Goal: Task Accomplishment & Management: Manage account settings

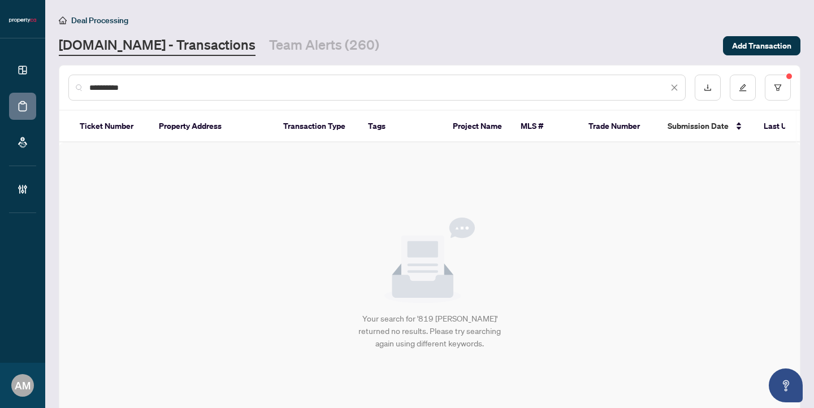
drag, startPoint x: 149, startPoint y: 90, endPoint x: 13, endPoint y: 68, distance: 138.0
click at [13, 68] on div "**********" at bounding box center [407, 204] width 814 height 408
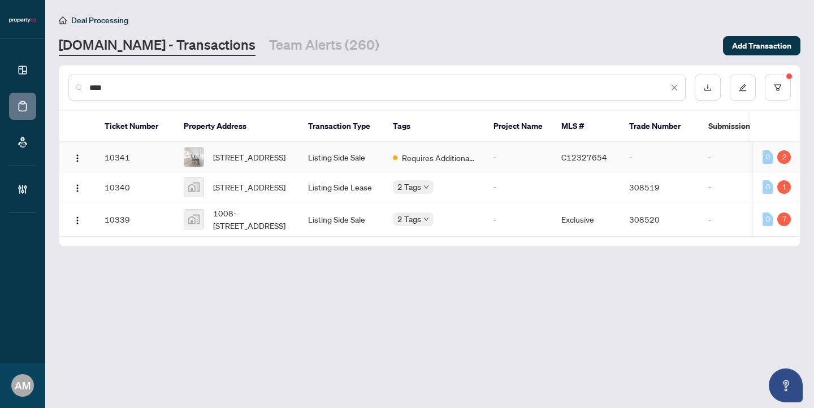
type input "****"
click at [340, 171] on td "Listing Side Sale" at bounding box center [341, 157] width 85 height 30
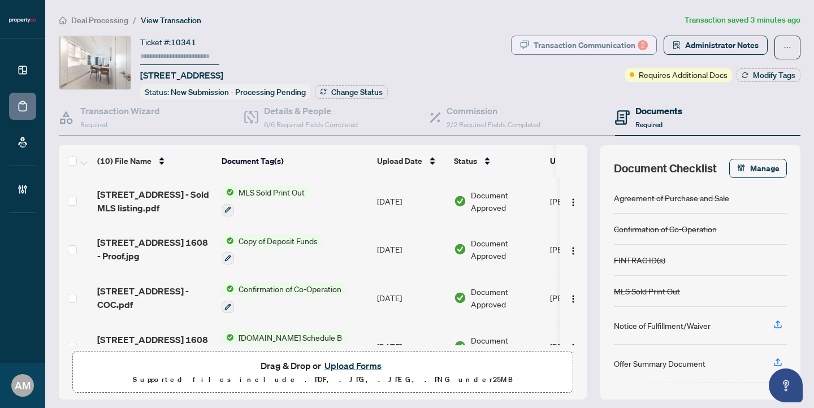
click at [602, 40] on div "Transaction Communication 2" at bounding box center [591, 45] width 114 height 18
type textarea "**********"
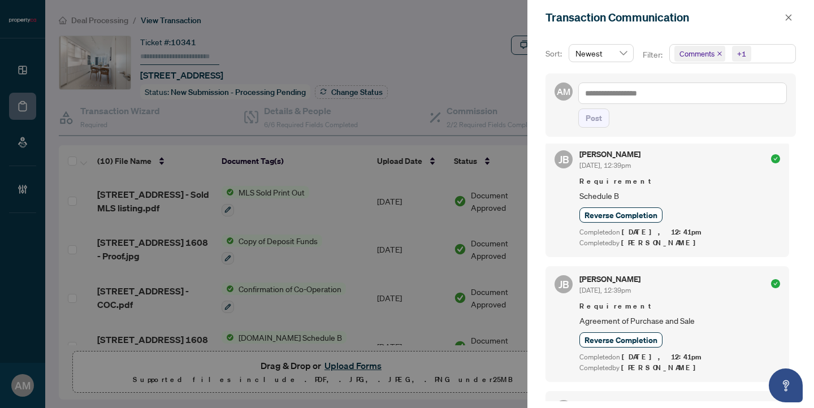
scroll to position [601, 0]
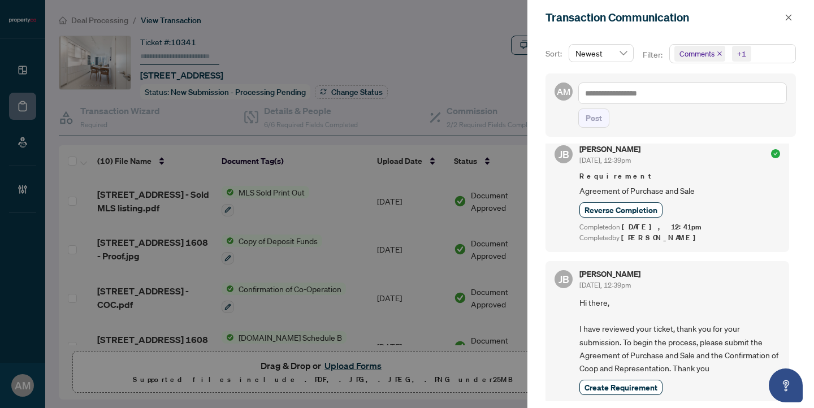
click at [486, 31] on div at bounding box center [407, 204] width 814 height 408
click at [791, 18] on icon "close" at bounding box center [789, 18] width 8 height 8
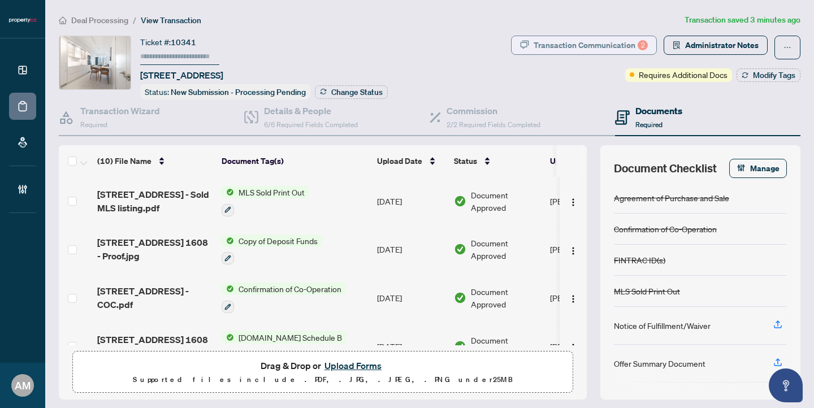
click at [567, 44] on div "Transaction Communication 2" at bounding box center [591, 45] width 114 height 18
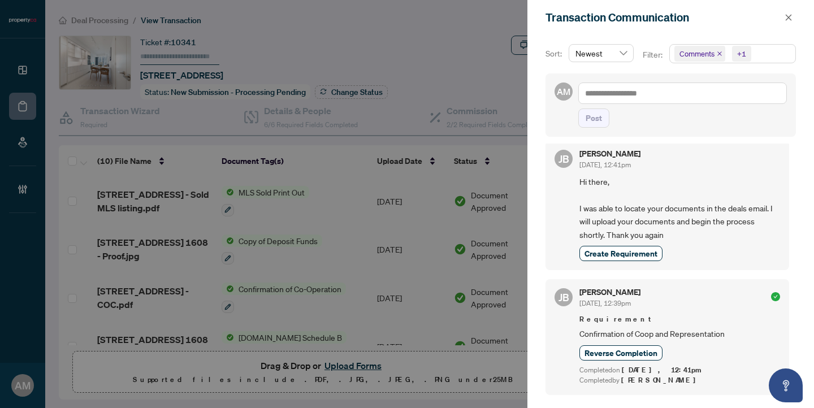
scroll to position [205, 0]
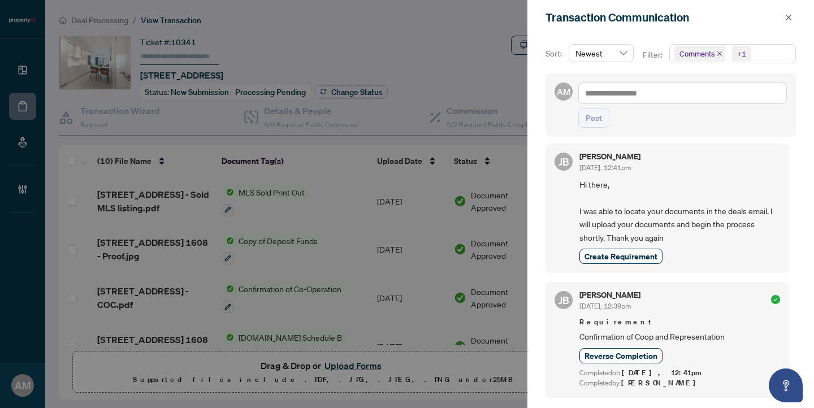
click at [462, 54] on div at bounding box center [407, 204] width 814 height 408
click at [786, 19] on icon "close" at bounding box center [789, 18] width 8 height 8
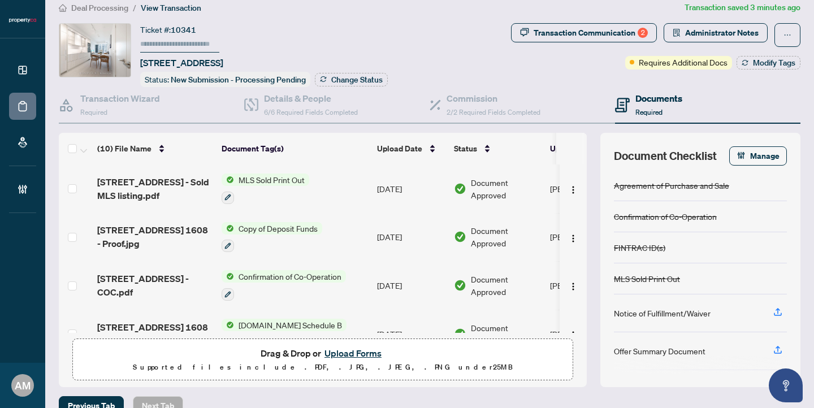
scroll to position [0, 0]
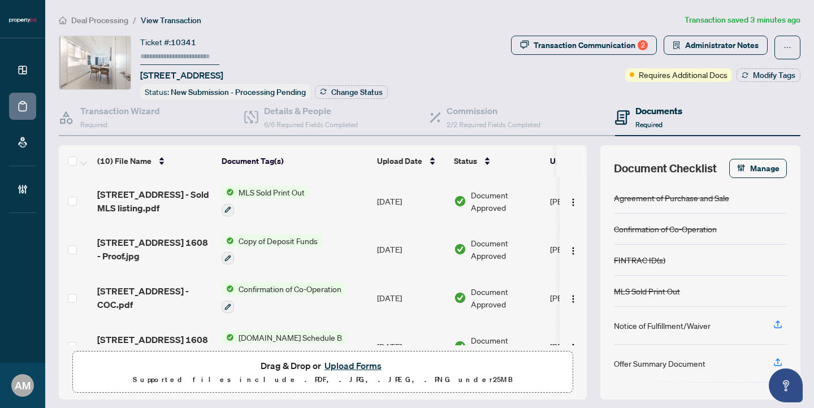
click at [90, 20] on span "Deal Processing" at bounding box center [99, 20] width 57 height 10
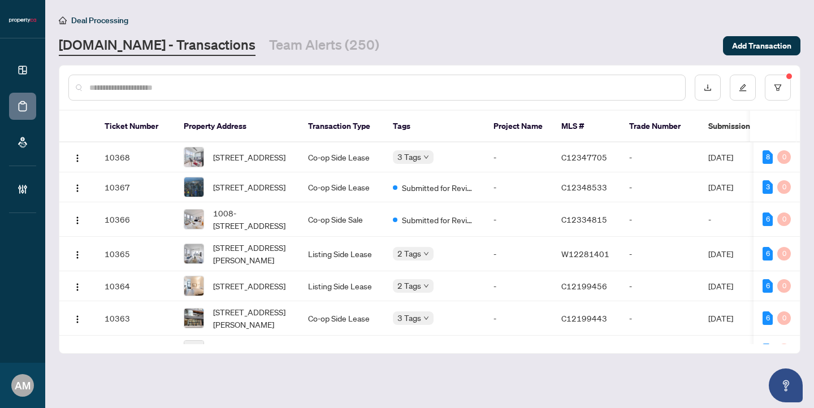
click at [275, 90] on input "text" at bounding box center [382, 87] width 587 height 12
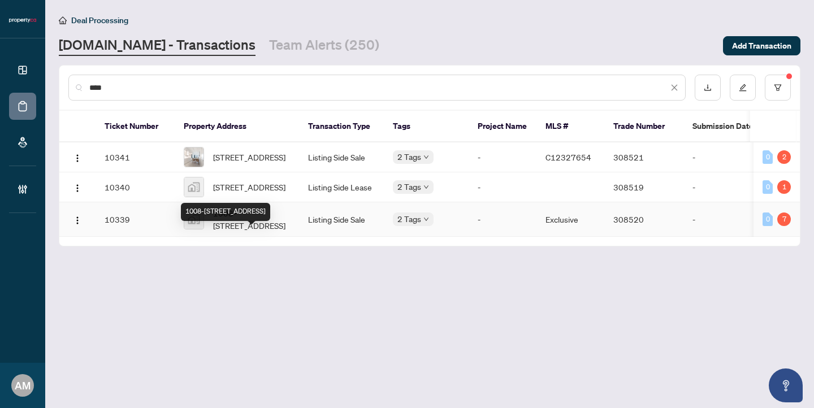
type input "****"
click at [251, 232] on span "1008-[STREET_ADDRESS]" at bounding box center [251, 219] width 77 height 25
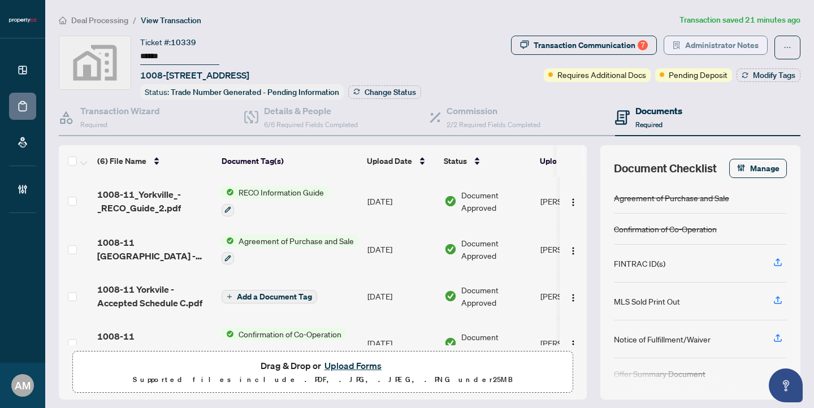
click at [716, 46] on span "Administrator Notes" at bounding box center [721, 45] width 73 height 18
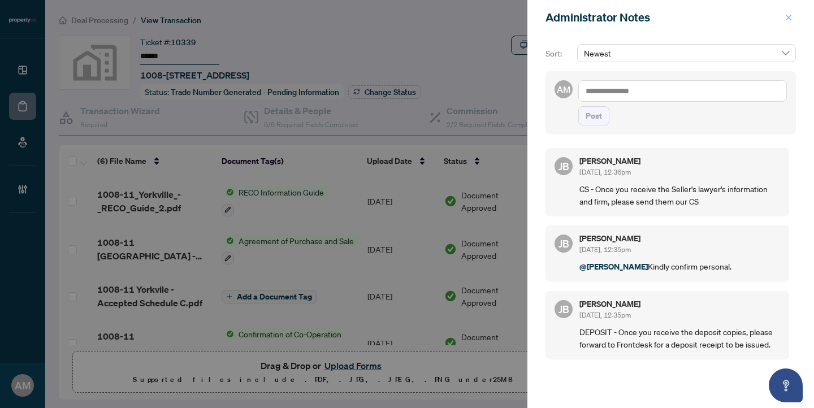
click at [785, 19] on icon "close" at bounding box center [789, 18] width 8 height 8
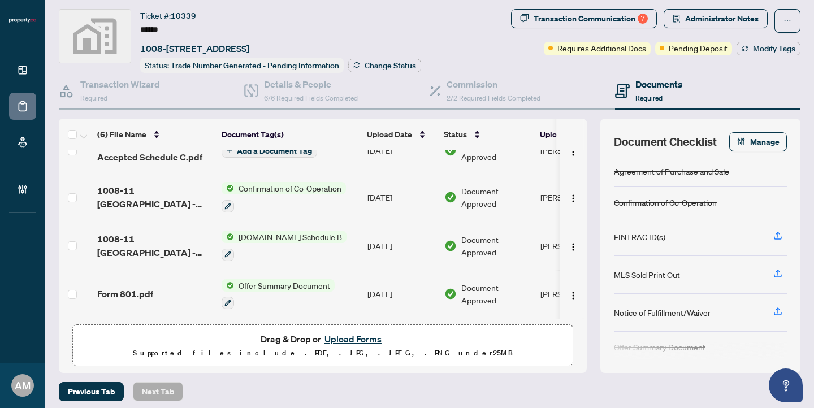
scroll to position [27, 0]
click at [305, 88] on h4 "Details & People" at bounding box center [311, 84] width 94 height 14
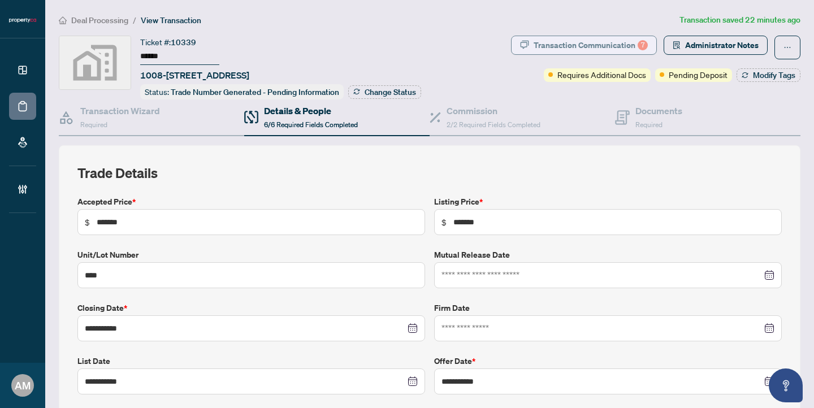
click at [613, 43] on div "Transaction Communication 7" at bounding box center [591, 45] width 114 height 18
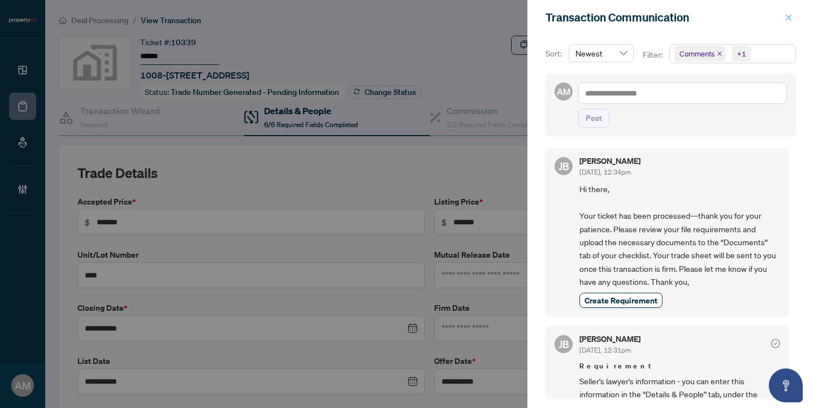
click at [789, 10] on span "button" at bounding box center [789, 17] width 8 height 18
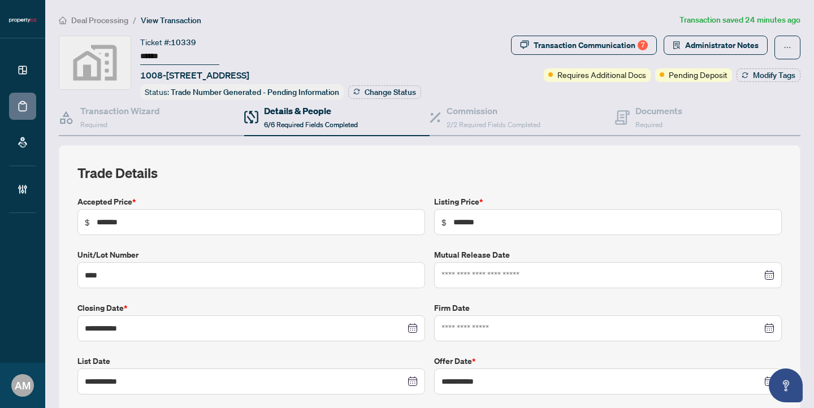
click at [112, 21] on span "Deal Processing" at bounding box center [99, 20] width 57 height 10
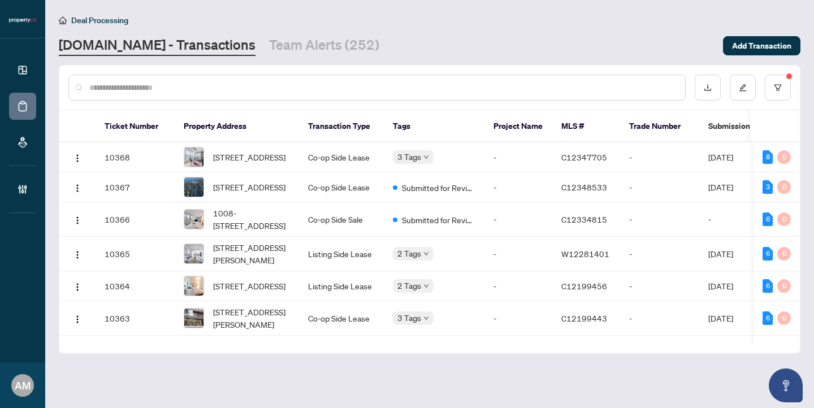
click at [211, 93] on input "text" at bounding box center [382, 87] width 587 height 12
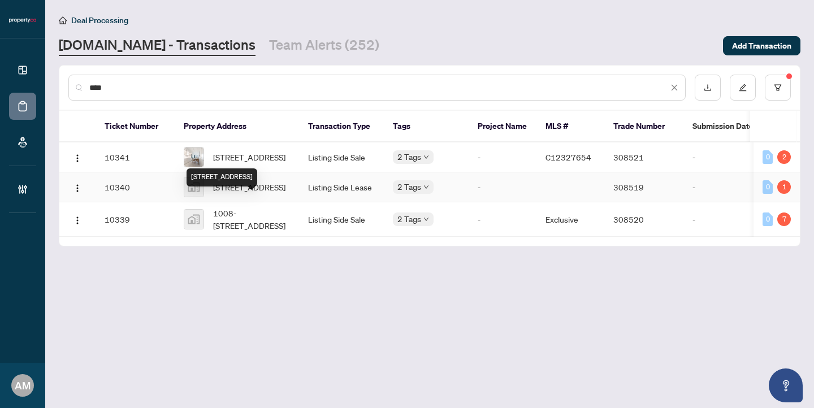
type input "****"
click at [272, 193] on span "[STREET_ADDRESS]" at bounding box center [249, 187] width 72 height 12
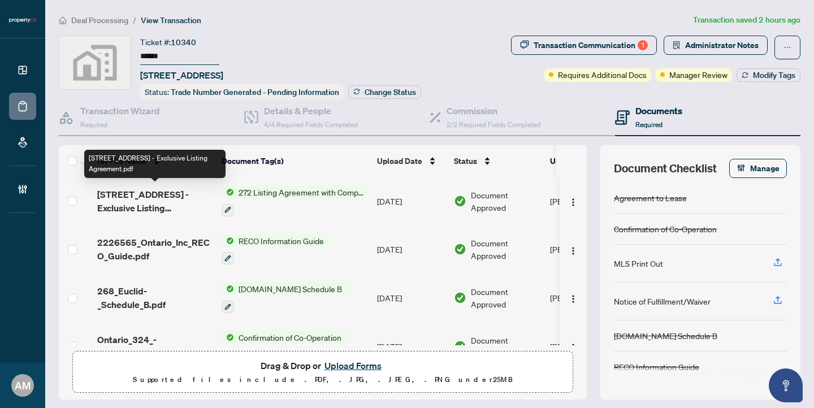
click at [161, 202] on span "[STREET_ADDRESS] - Exclusive Listing Agreement.pdf" at bounding box center [154, 201] width 115 height 27
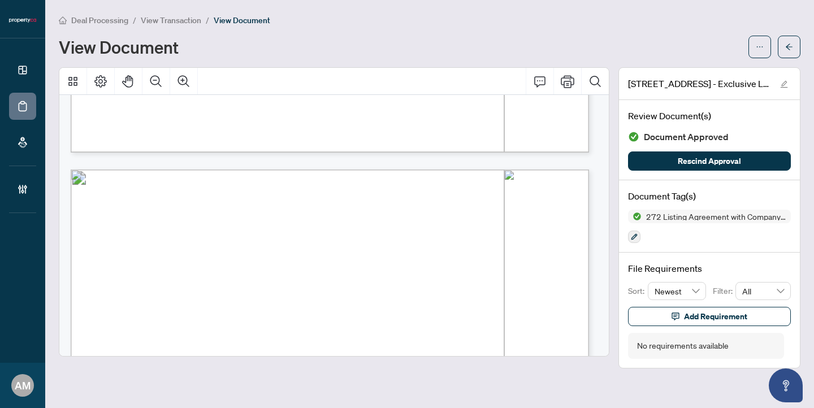
scroll to position [2166, 0]
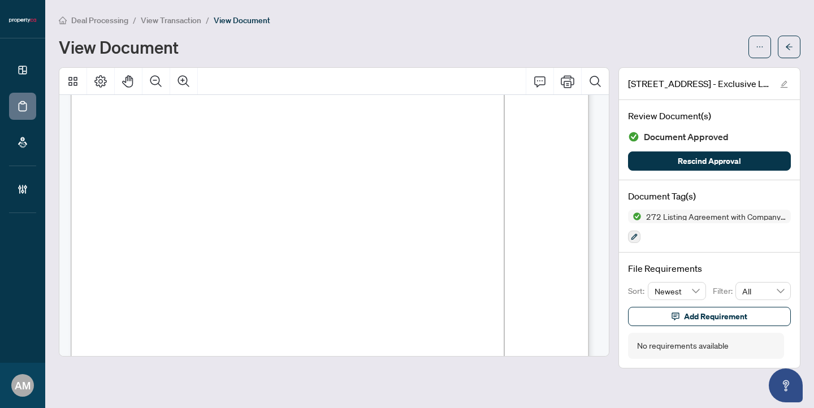
click at [169, 21] on span "View Transaction" at bounding box center [171, 20] width 60 height 10
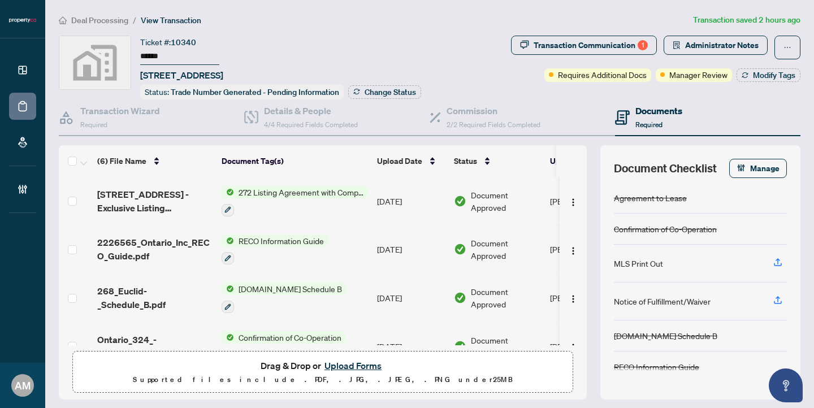
click at [112, 21] on span "Deal Processing" at bounding box center [99, 20] width 57 height 10
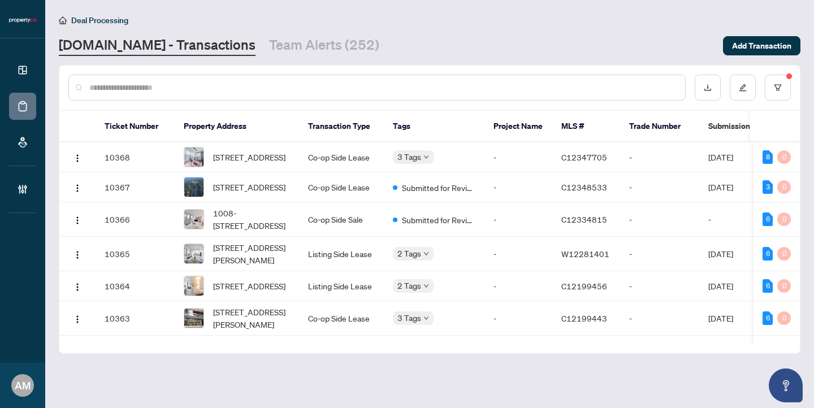
click at [262, 91] on input "text" at bounding box center [382, 87] width 587 height 12
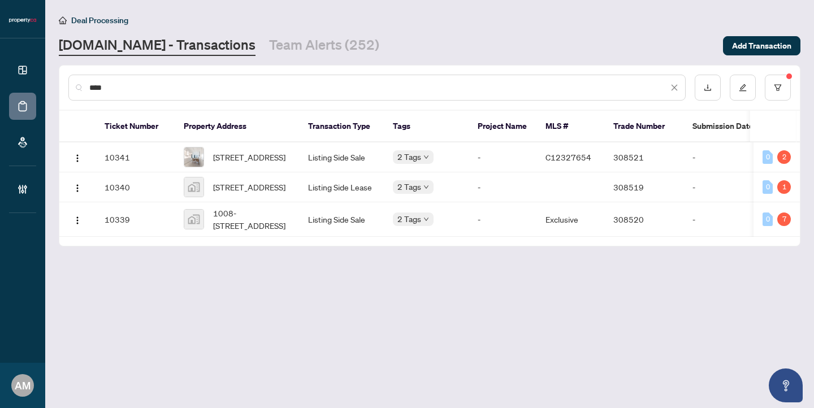
type input "****"
click at [110, 19] on span "Deal Processing" at bounding box center [99, 20] width 57 height 10
click at [99, 44] on link "[DOMAIN_NAME] - Transactions" at bounding box center [157, 46] width 197 height 20
drag, startPoint x: 108, startPoint y: 86, endPoint x: 34, endPoint y: 79, distance: 73.8
click at [34, 79] on div "Dashboard Deal Processing Mortgage Referrals Brokerage Management AM [PERSON_NA…" at bounding box center [407, 204] width 814 height 408
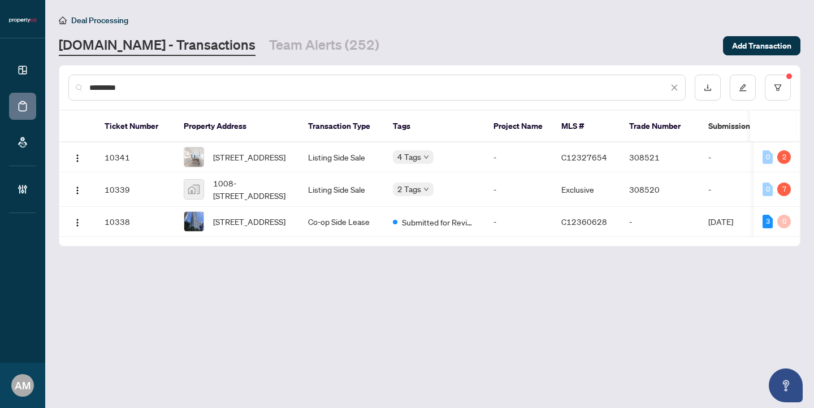
click at [339, 88] on input "*********" at bounding box center [378, 87] width 579 height 12
type input "*********"
click at [276, 163] on span "[STREET_ADDRESS]" at bounding box center [249, 157] width 72 height 12
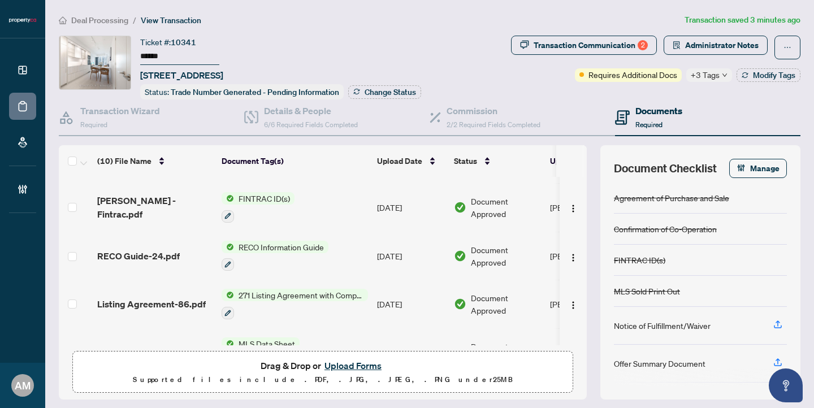
scroll to position [314, 0]
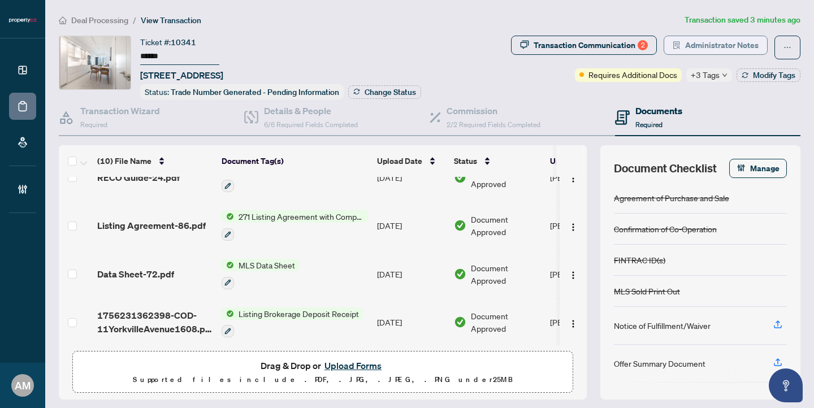
click at [691, 46] on span "Administrator Notes" at bounding box center [721, 45] width 73 height 18
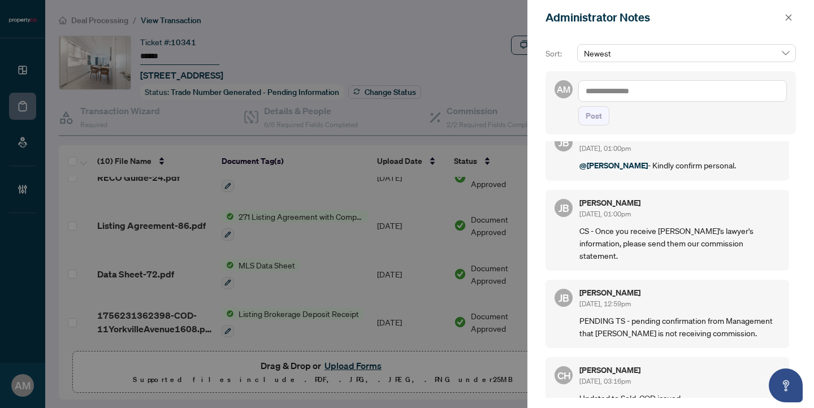
scroll to position [0, 0]
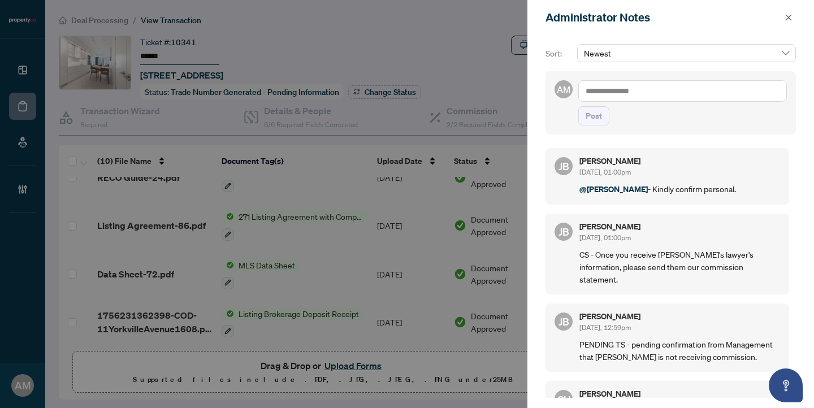
click at [139, 219] on div at bounding box center [407, 204] width 814 height 408
click at [137, 220] on div at bounding box center [407, 204] width 814 height 408
click at [789, 14] on icon "close" at bounding box center [789, 18] width 8 height 8
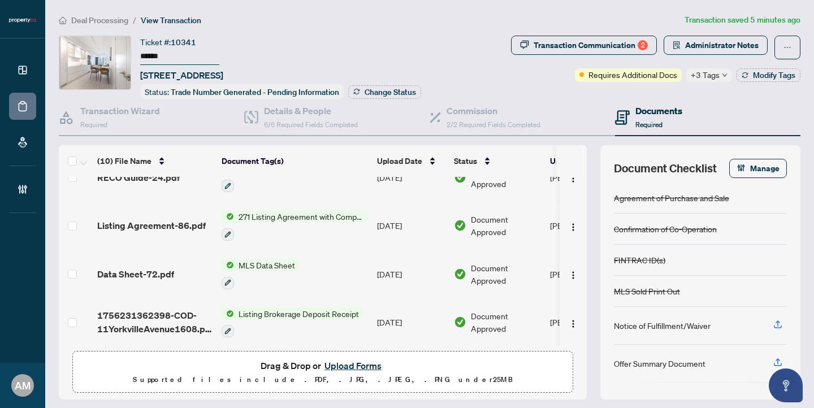
click at [168, 224] on span "Listing Agreement-86.pdf" at bounding box center [151, 226] width 109 height 14
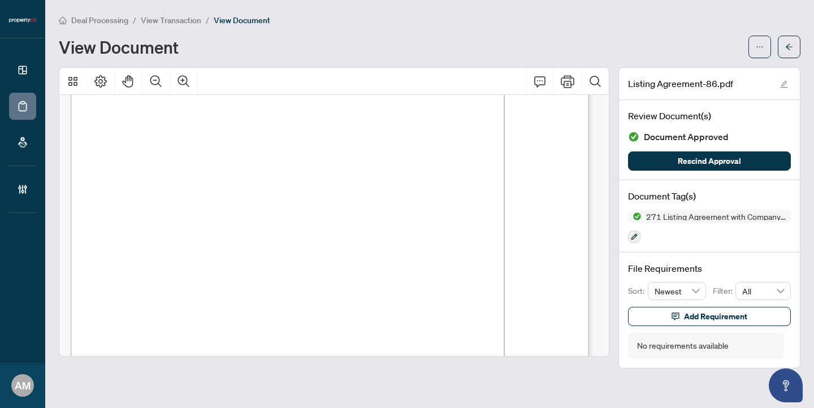
scroll to position [51, 0]
click at [798, 46] on button "button" at bounding box center [789, 47] width 23 height 23
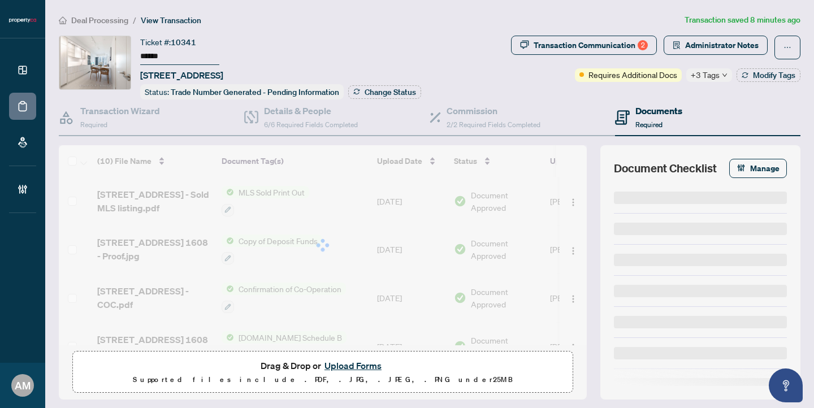
type input "******"
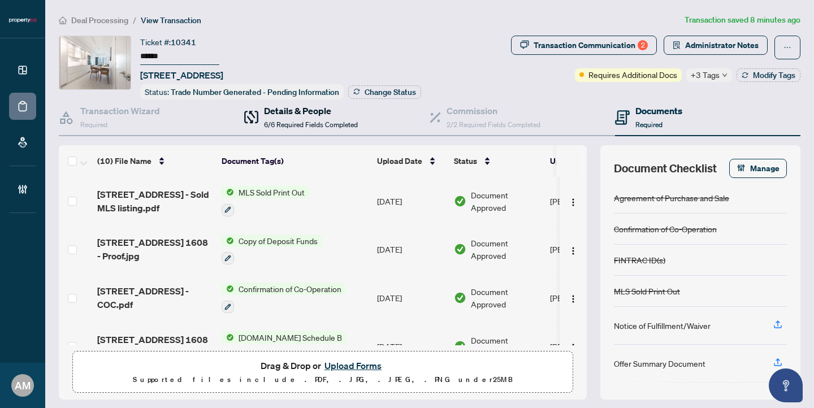
click at [301, 114] on h4 "Details & People" at bounding box center [311, 111] width 94 height 14
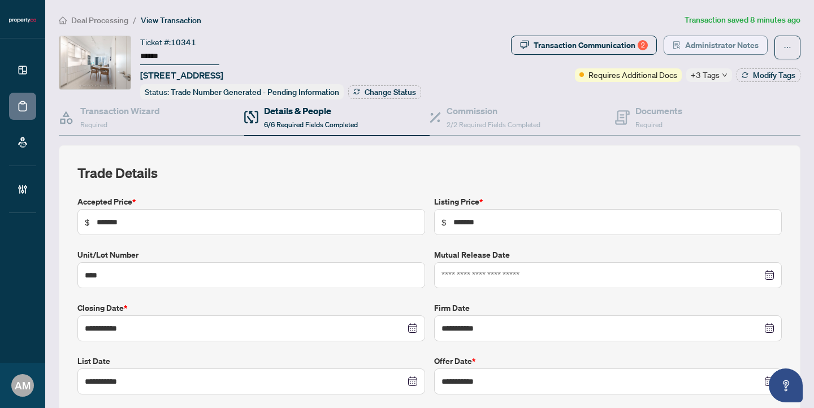
click at [708, 47] on span "Administrator Notes" at bounding box center [721, 45] width 73 height 18
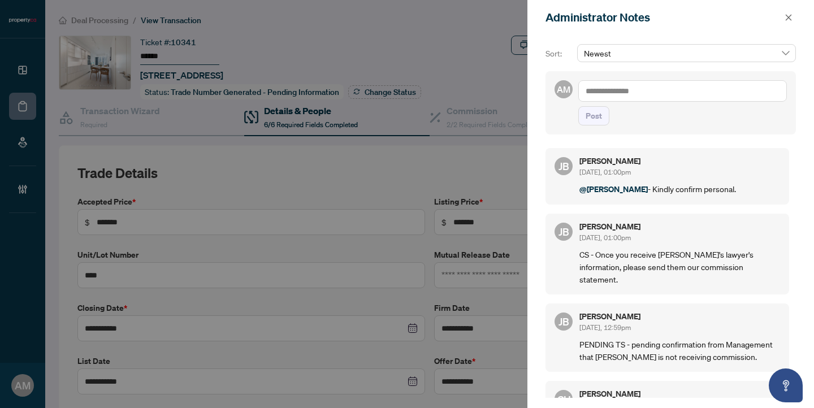
click at [630, 90] on textarea at bounding box center [682, 90] width 209 height 21
click at [636, 98] on span "[PERSON_NAME]" at bounding box center [670, 99] width 122 height 10
type textarea "**********"
click at [589, 125] on span "Post" at bounding box center [594, 116] width 16 height 18
